Goal: Task Accomplishment & Management: Complete application form

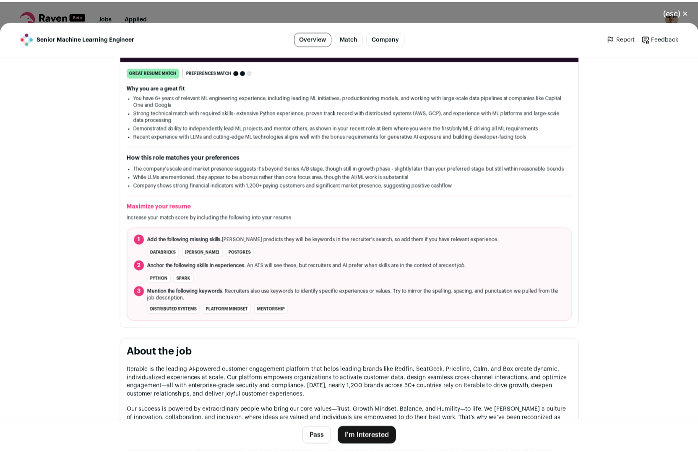
scroll to position [198, 0]
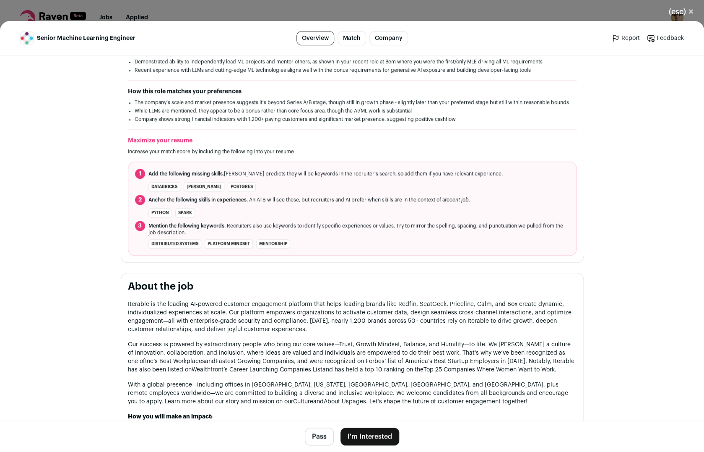
click at [358, 435] on button "I'm Interested" at bounding box center [370, 436] width 59 height 18
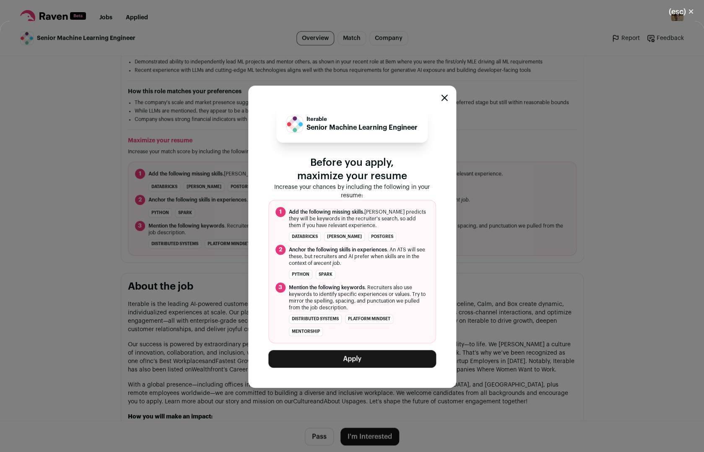
click at [370, 353] on button "Apply" at bounding box center [352, 359] width 168 height 18
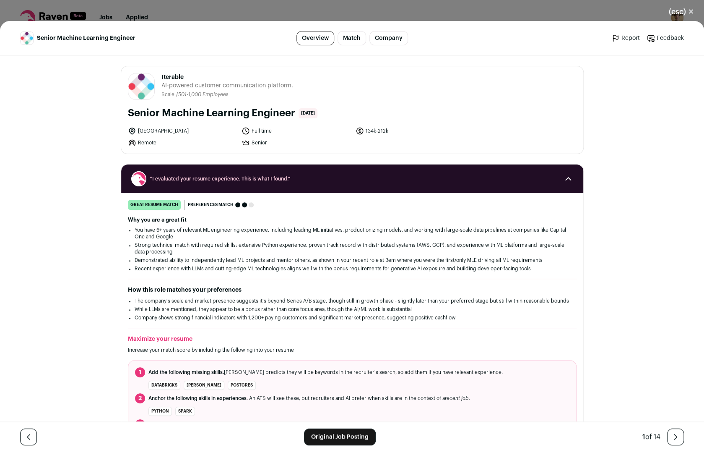
click at [187, 12] on div "(esc) ✕ Senior Machine Learning Engineer Overview Match Company Report Feedback…" at bounding box center [352, 226] width 704 height 452
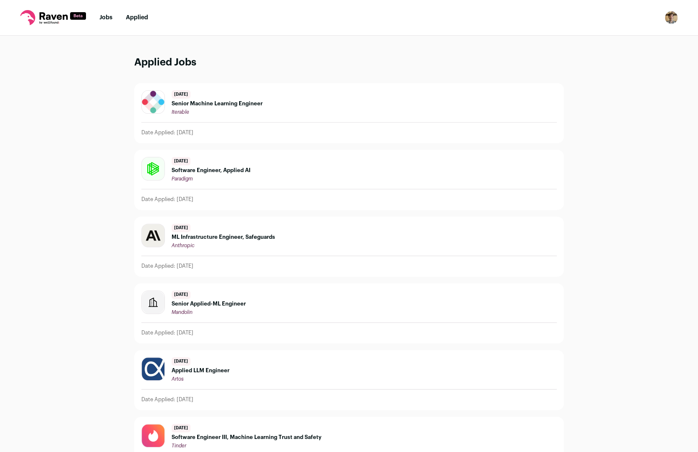
click at [57, 20] on icon at bounding box center [53, 17] width 66 height 15
click at [107, 19] on link "Jobs" at bounding box center [105, 18] width 13 height 6
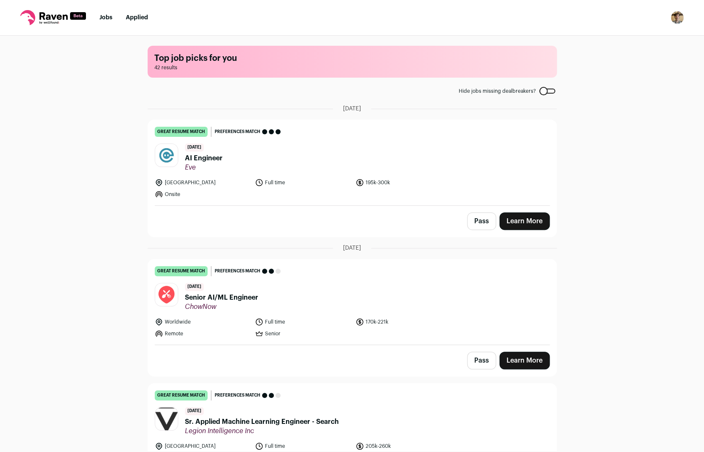
click at [546, 90] on div at bounding box center [547, 91] width 16 height 5
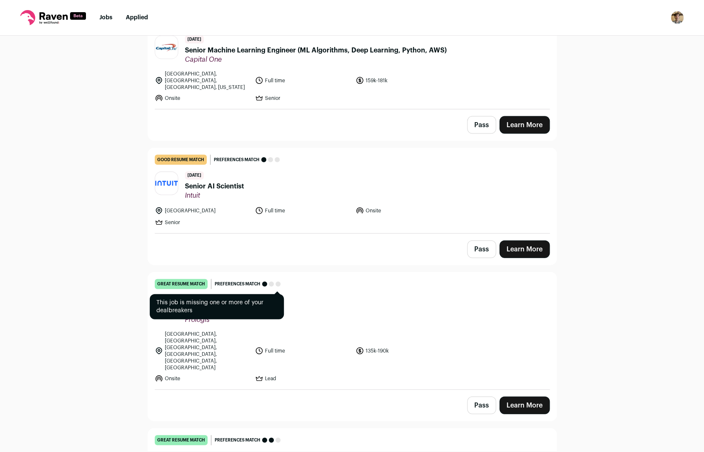
scroll to position [739, 0]
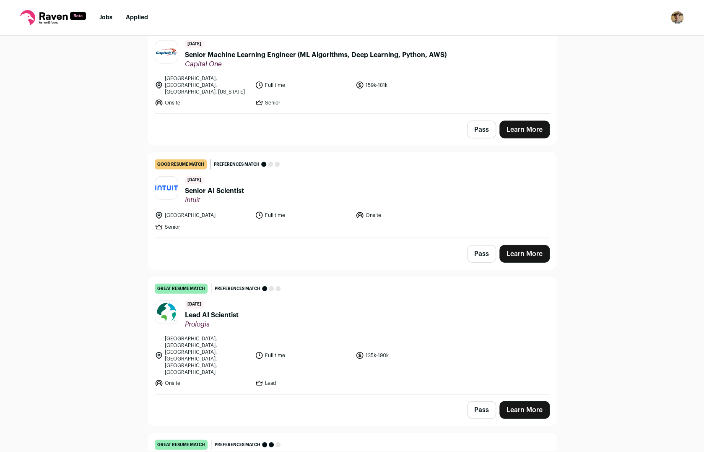
click at [477, 126] on button "Pass" at bounding box center [481, 129] width 29 height 18
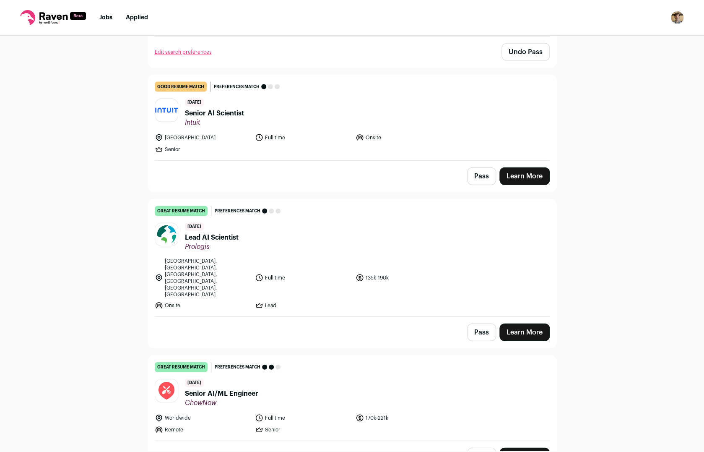
scroll to position [817, 0]
click at [471, 169] on button "Pass" at bounding box center [481, 176] width 29 height 18
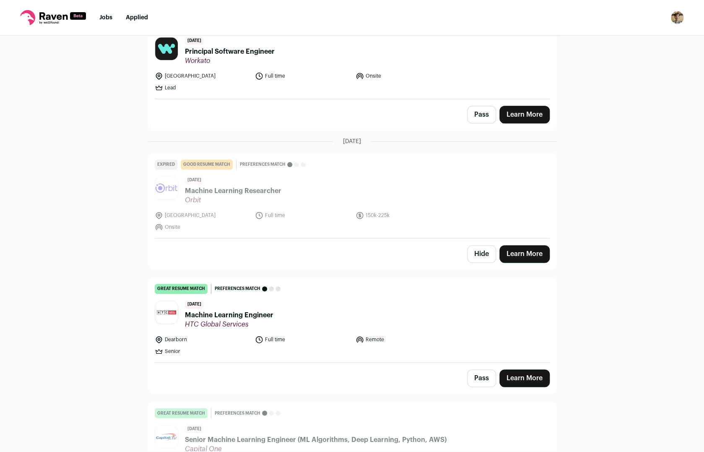
scroll to position [0, 0]
